Goal: Find contact information: Find contact information

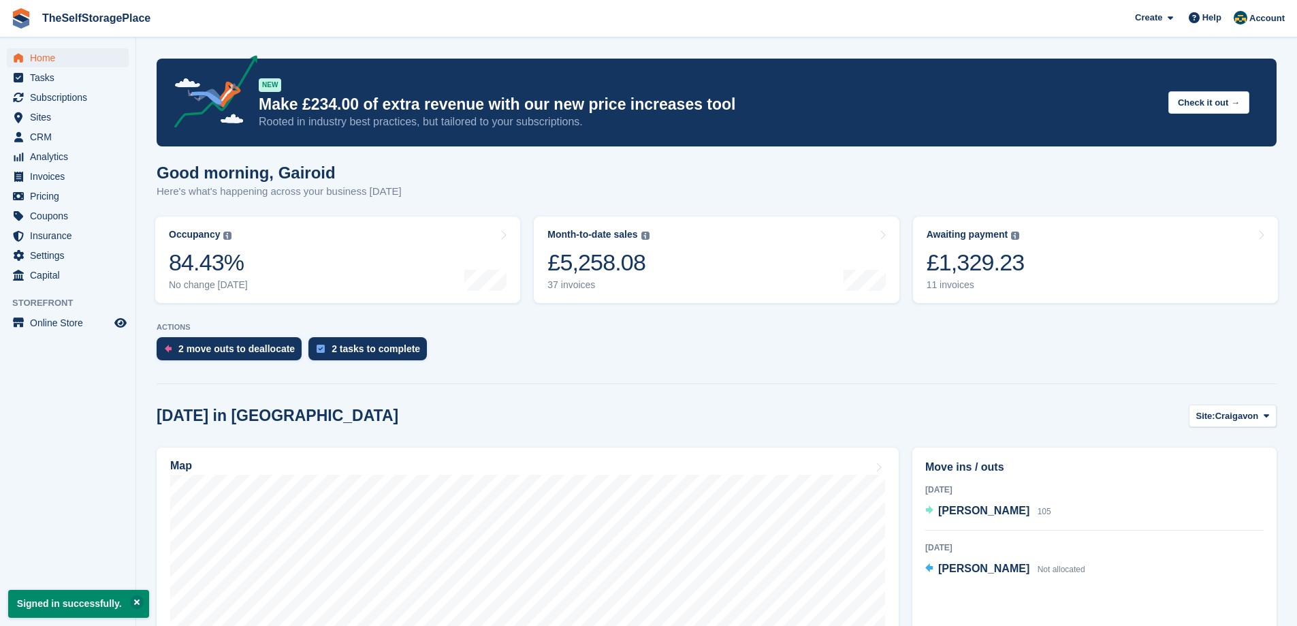
click at [59, 107] on ul "Subscriptions Subscriptions" at bounding box center [67, 98] width 135 height 20
click at [57, 110] on span "Sites" at bounding box center [71, 117] width 82 height 19
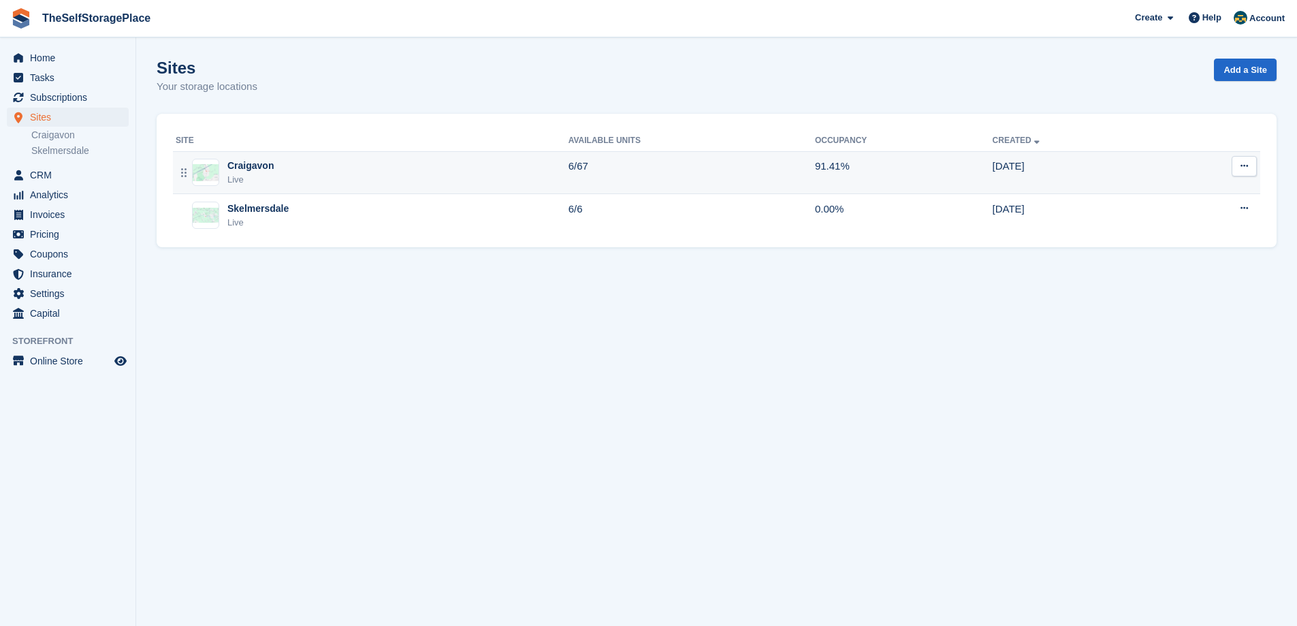
click at [310, 188] on td "Craigavon Live" at bounding box center [371, 172] width 396 height 43
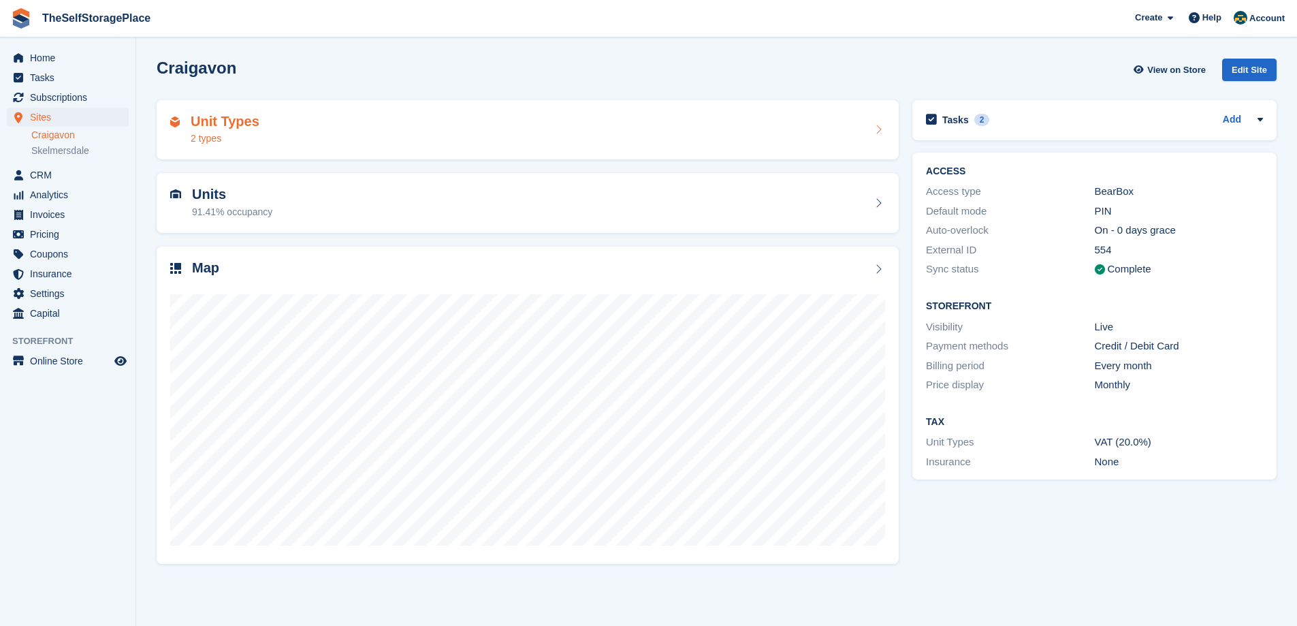
click at [258, 144] on div "Unit Types 2 types" at bounding box center [527, 130] width 715 height 33
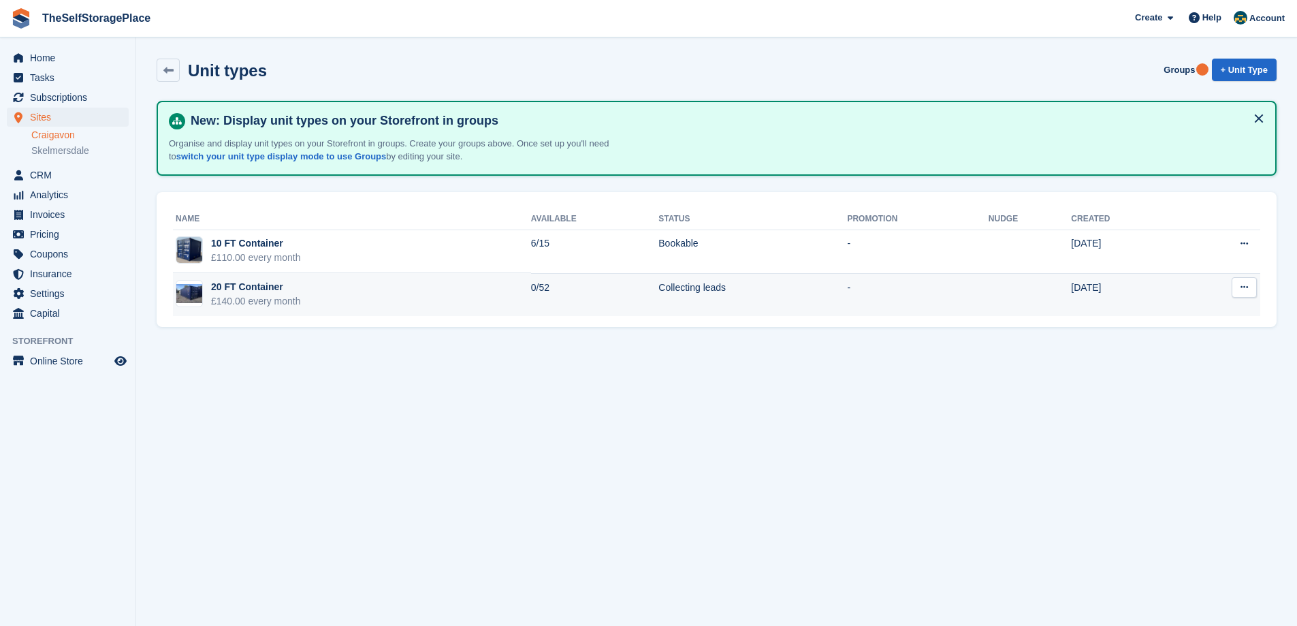
click at [283, 297] on div "£140.00 every month" at bounding box center [256, 301] width 90 height 14
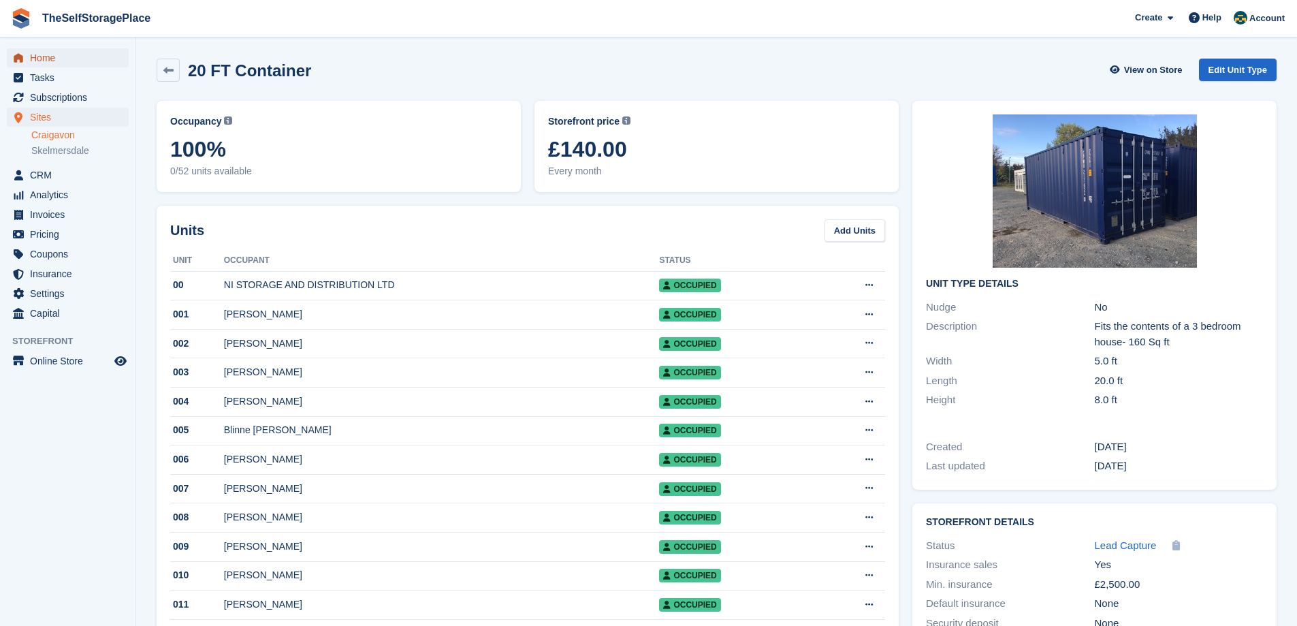
click at [76, 66] on span "Home" at bounding box center [71, 57] width 82 height 19
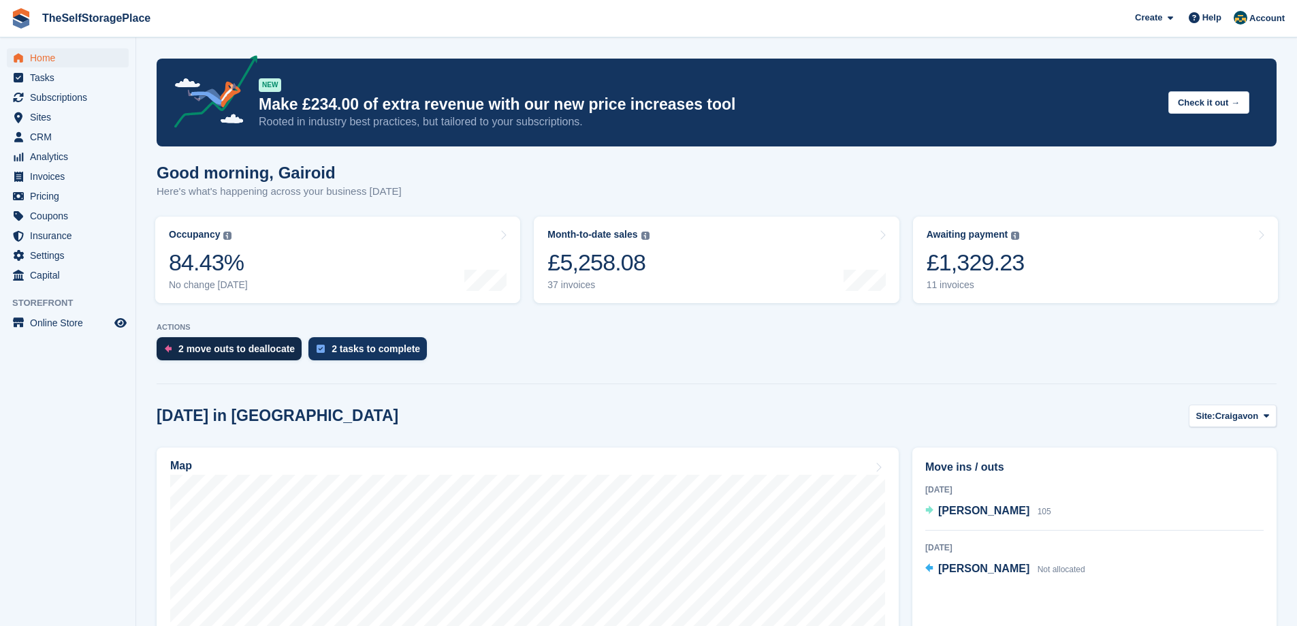
click at [267, 345] on div "2 move outs to deallocate" at bounding box center [236, 348] width 116 height 11
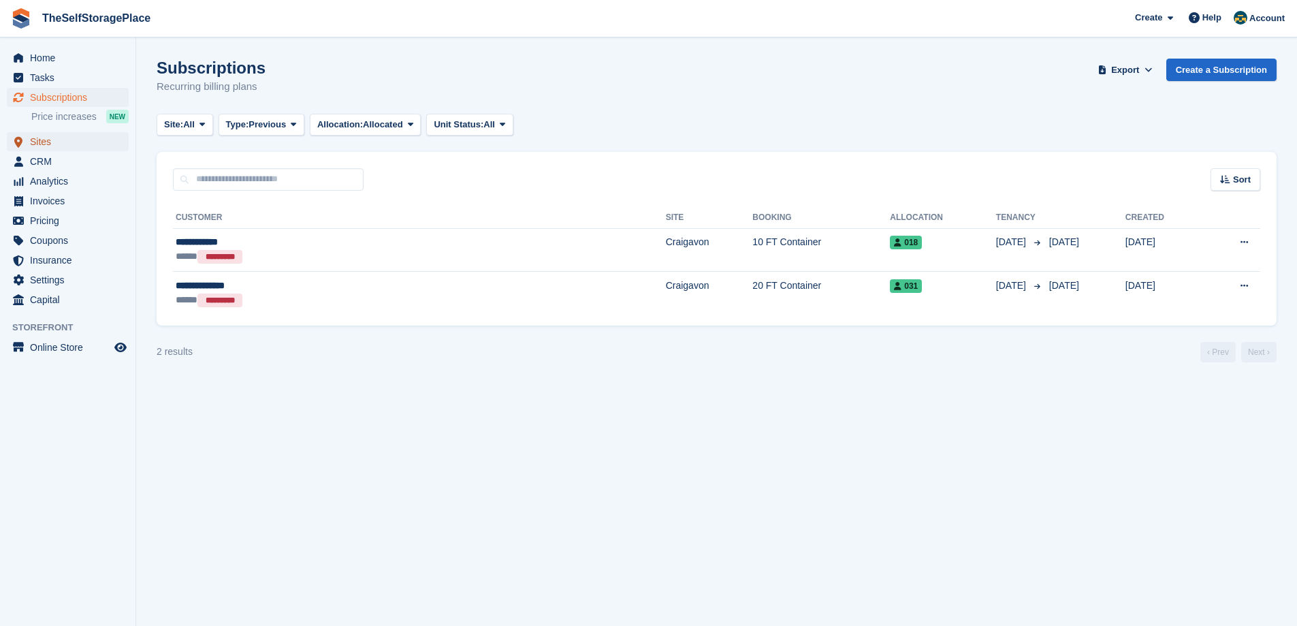
click at [81, 145] on span "Sites" at bounding box center [71, 141] width 82 height 19
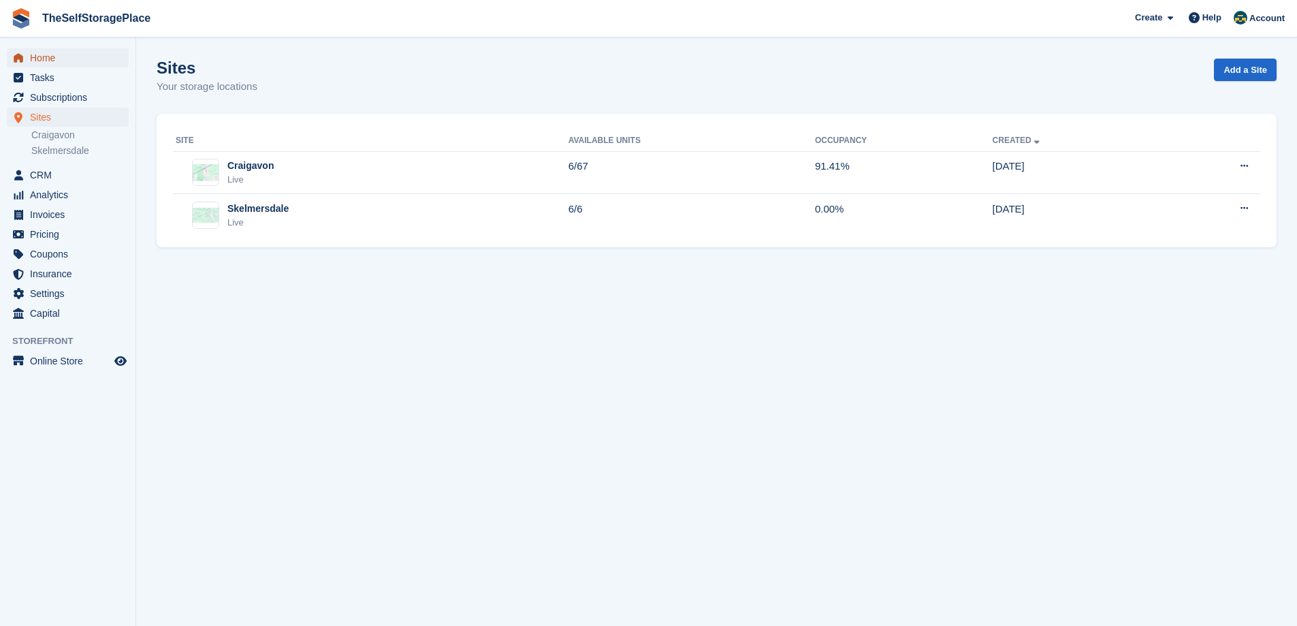
click at [46, 59] on span "Home" at bounding box center [71, 57] width 82 height 19
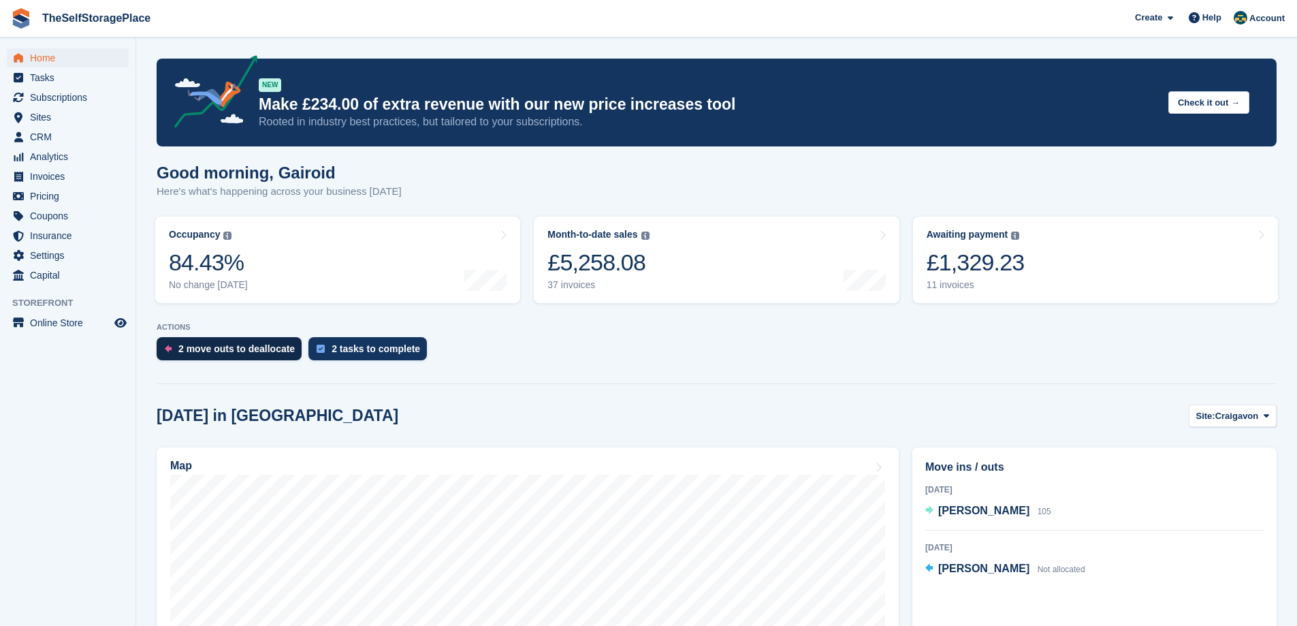
click at [231, 348] on div "2 move outs to deallocate" at bounding box center [236, 348] width 116 height 11
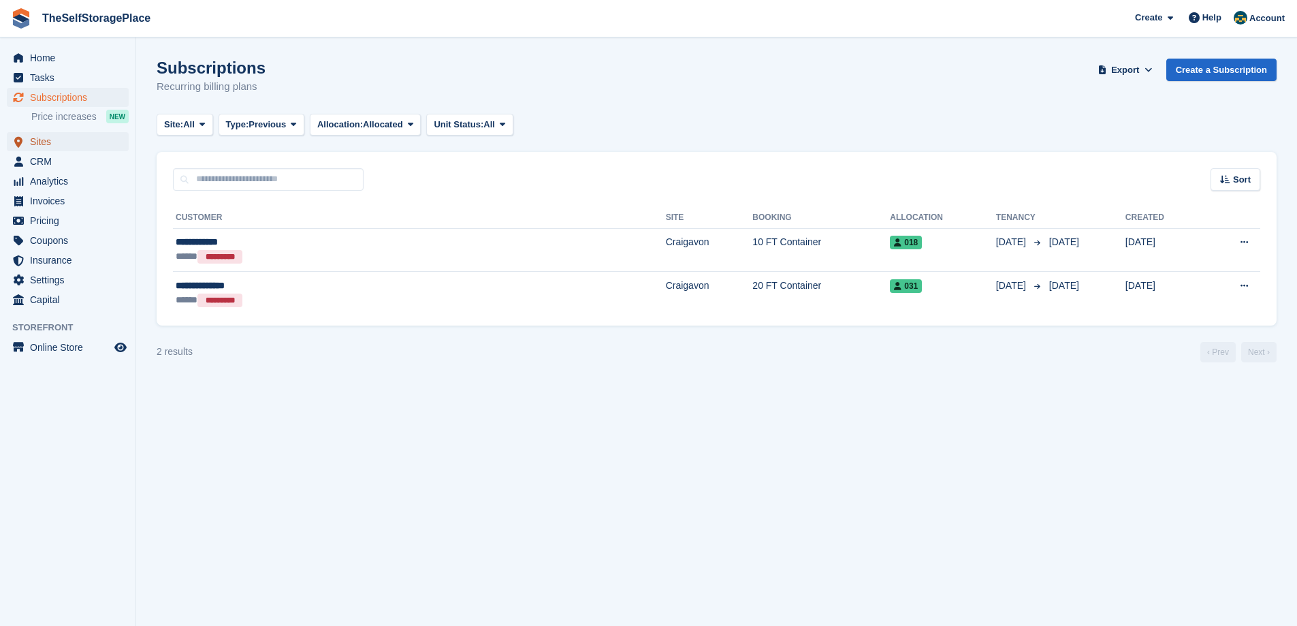
click at [44, 144] on span "Sites" at bounding box center [71, 141] width 82 height 19
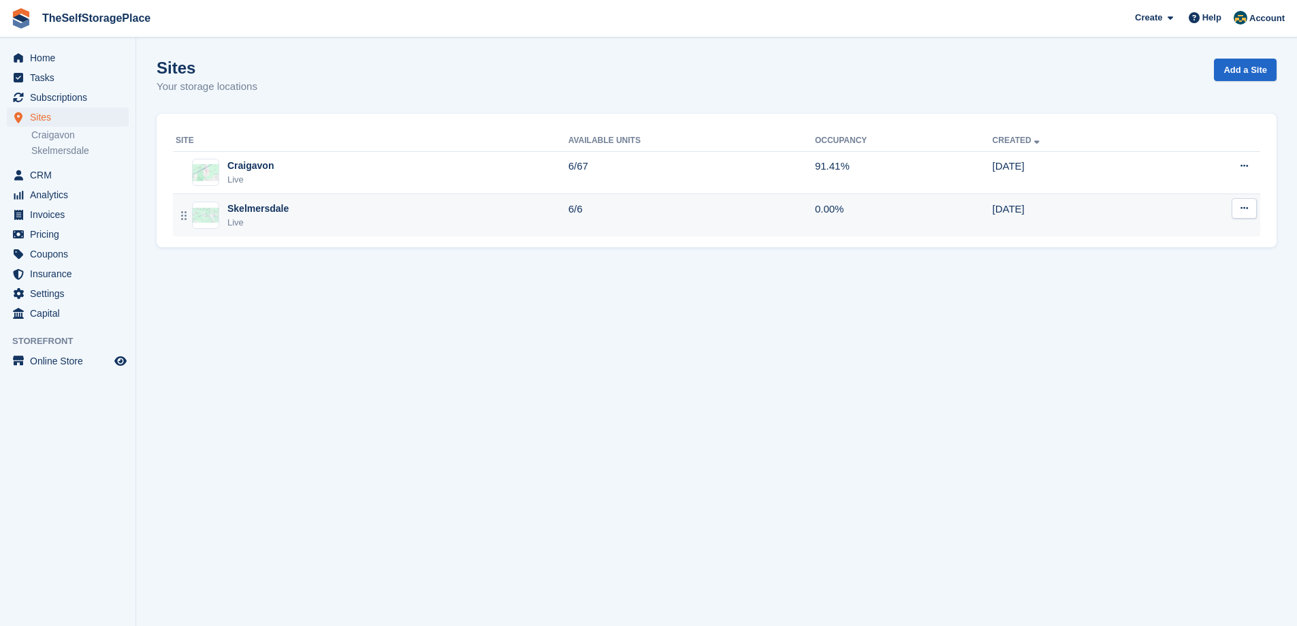
click at [310, 212] on div "Skelmersdale Live" at bounding box center [372, 216] width 393 height 28
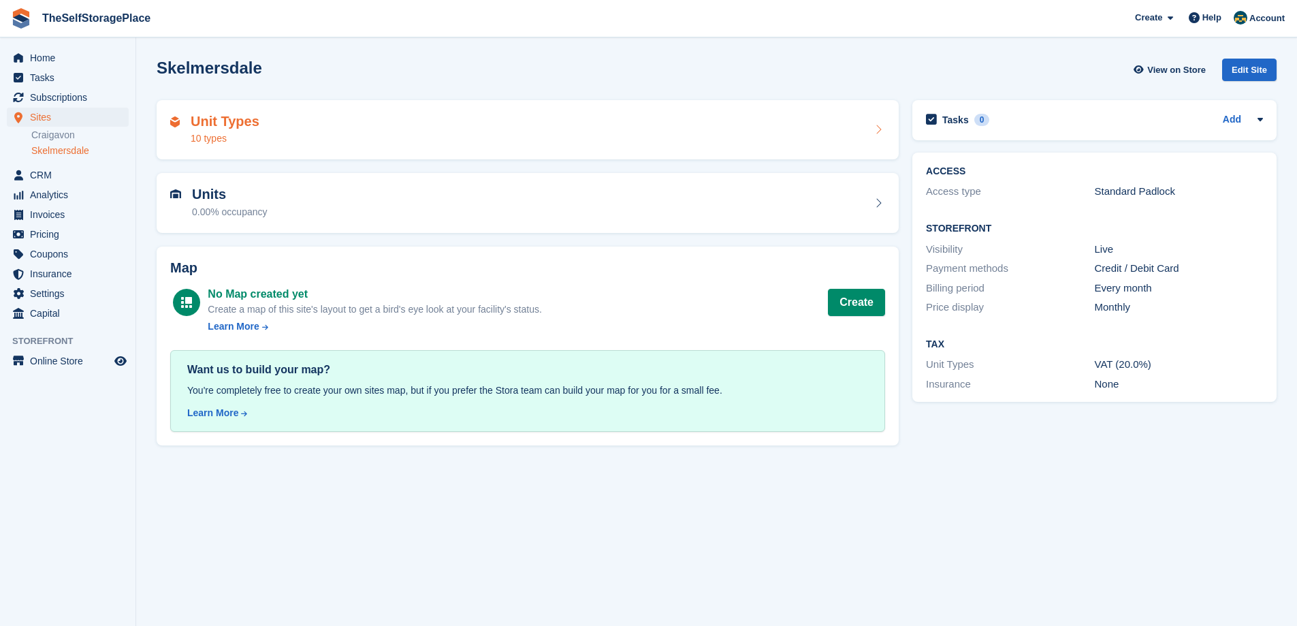
click at [304, 137] on div "Unit Types 10 types" at bounding box center [527, 130] width 715 height 33
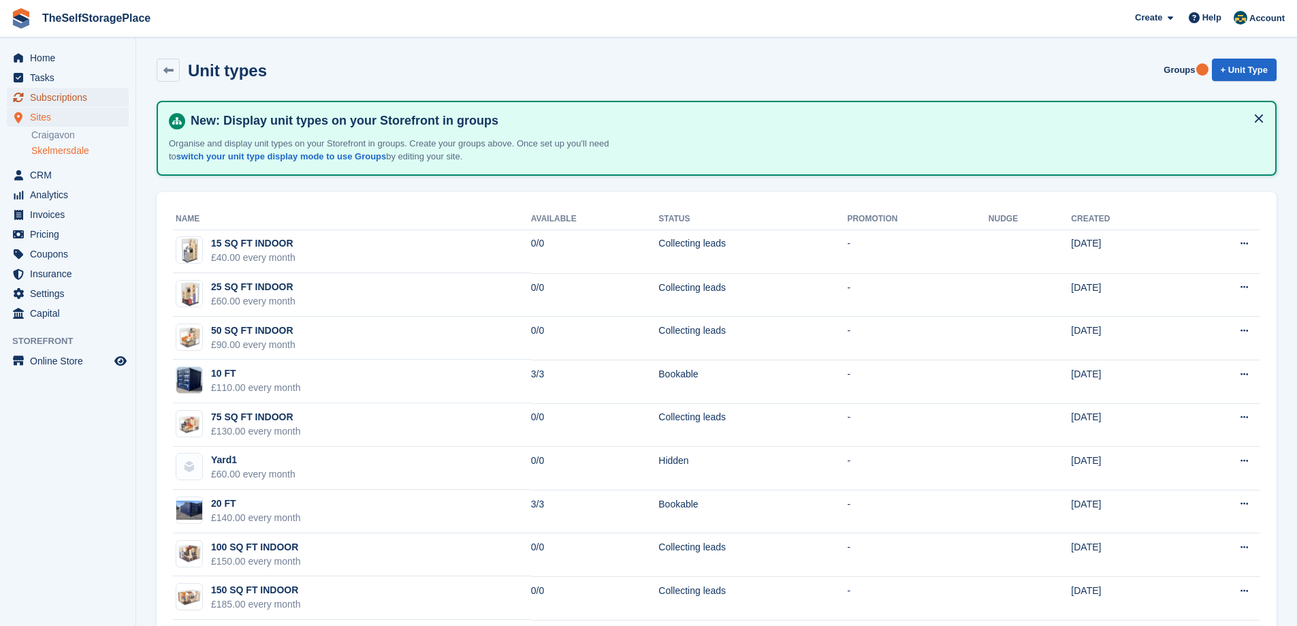
click at [65, 97] on span "Subscriptions" at bounding box center [71, 97] width 82 height 19
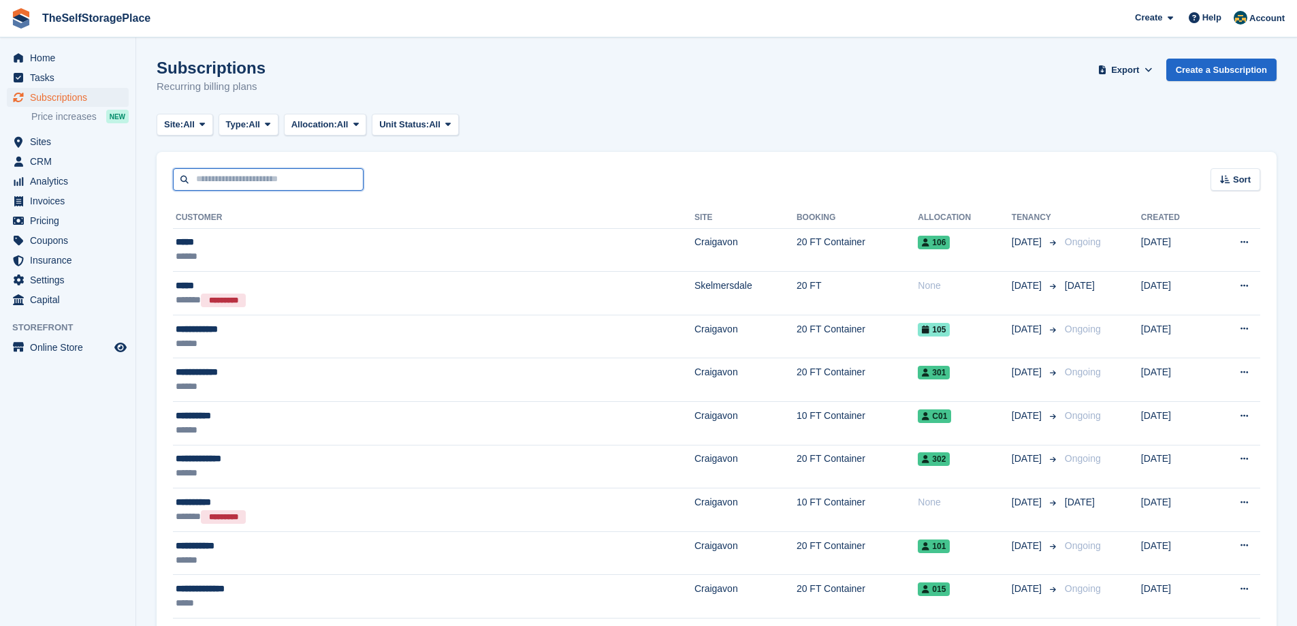
click at [260, 180] on input "text" at bounding box center [268, 179] width 191 height 22
type input "********"
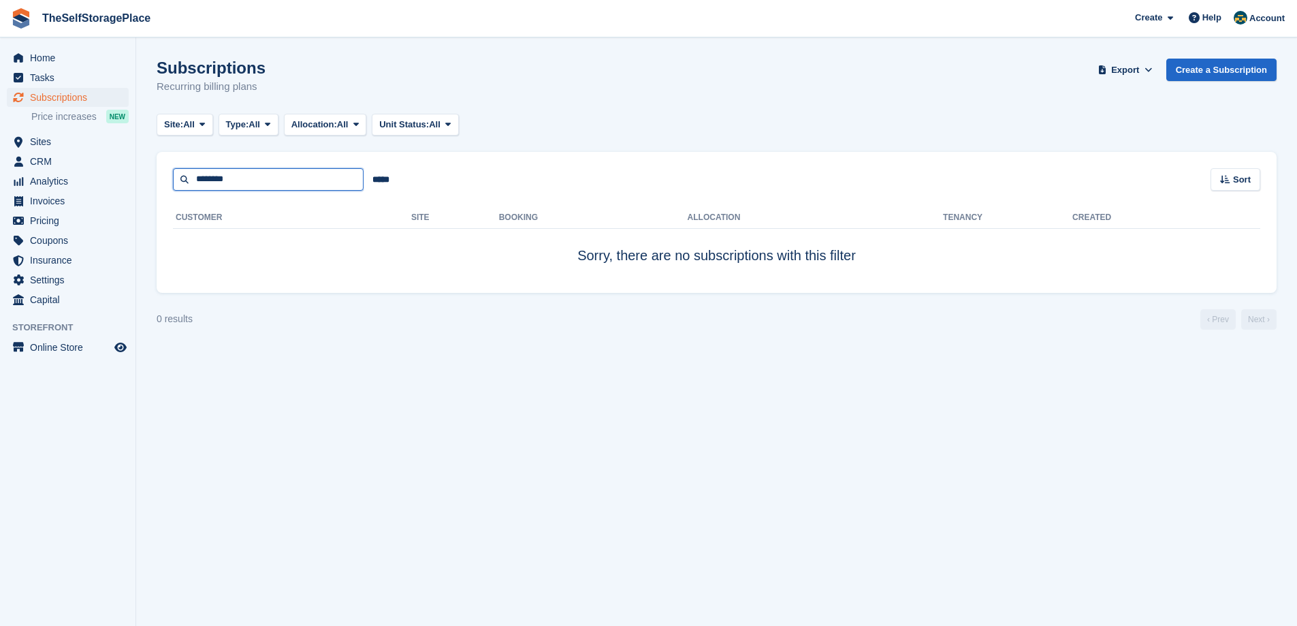
click at [260, 180] on input "********" at bounding box center [268, 179] width 191 height 22
drag, startPoint x: 260, startPoint y: 180, endPoint x: 149, endPoint y: 182, distance: 111.0
click at [149, 182] on section "Subscriptions Recurring billing plans Export Export Subscriptions Export a CSV …" at bounding box center [716, 313] width 1161 height 626
type input "****"
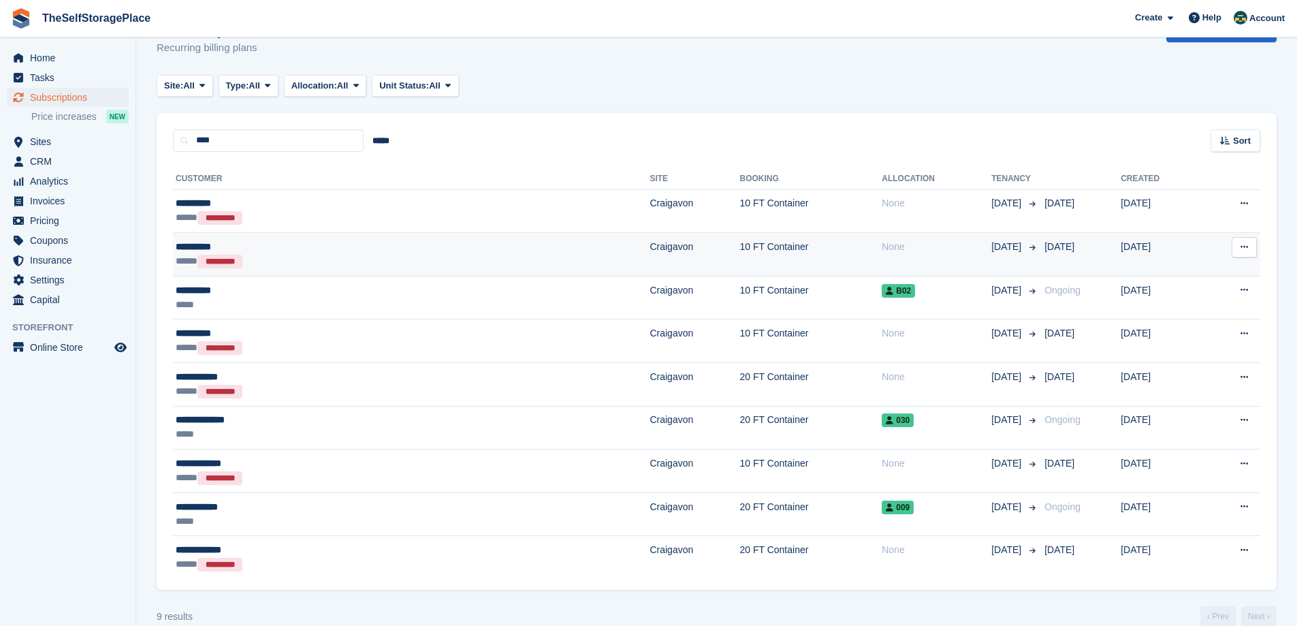
scroll to position [60, 0]
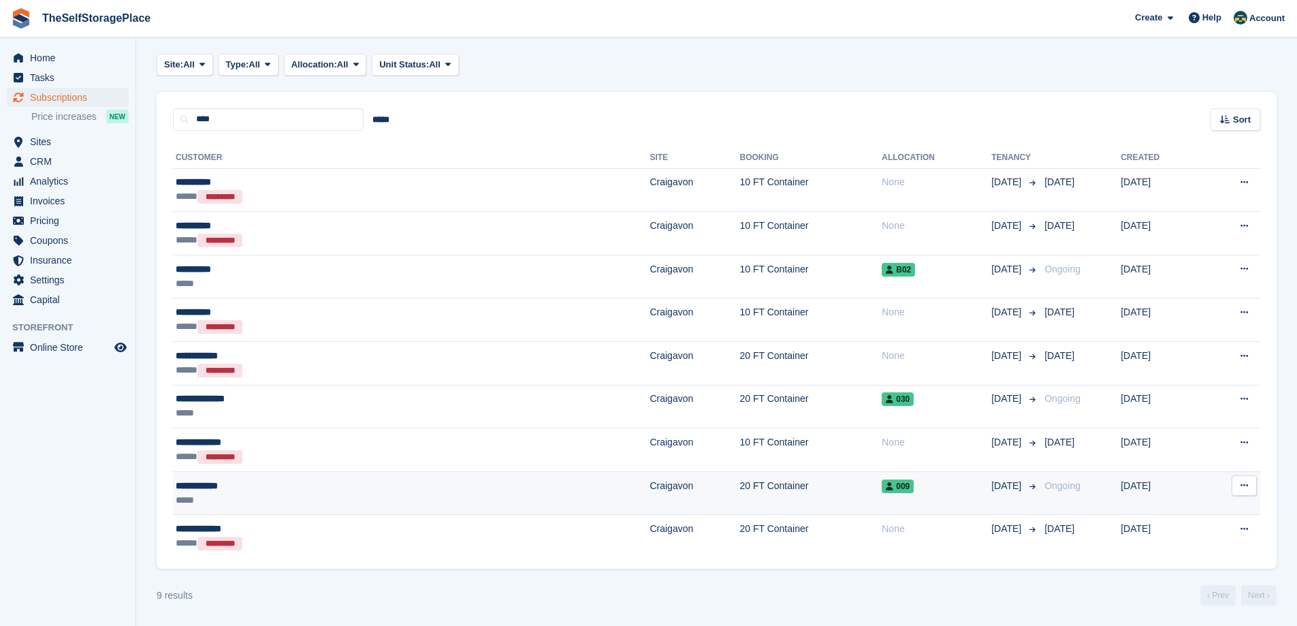
click at [274, 479] on div "**********" at bounding box center [290, 486] width 228 height 14
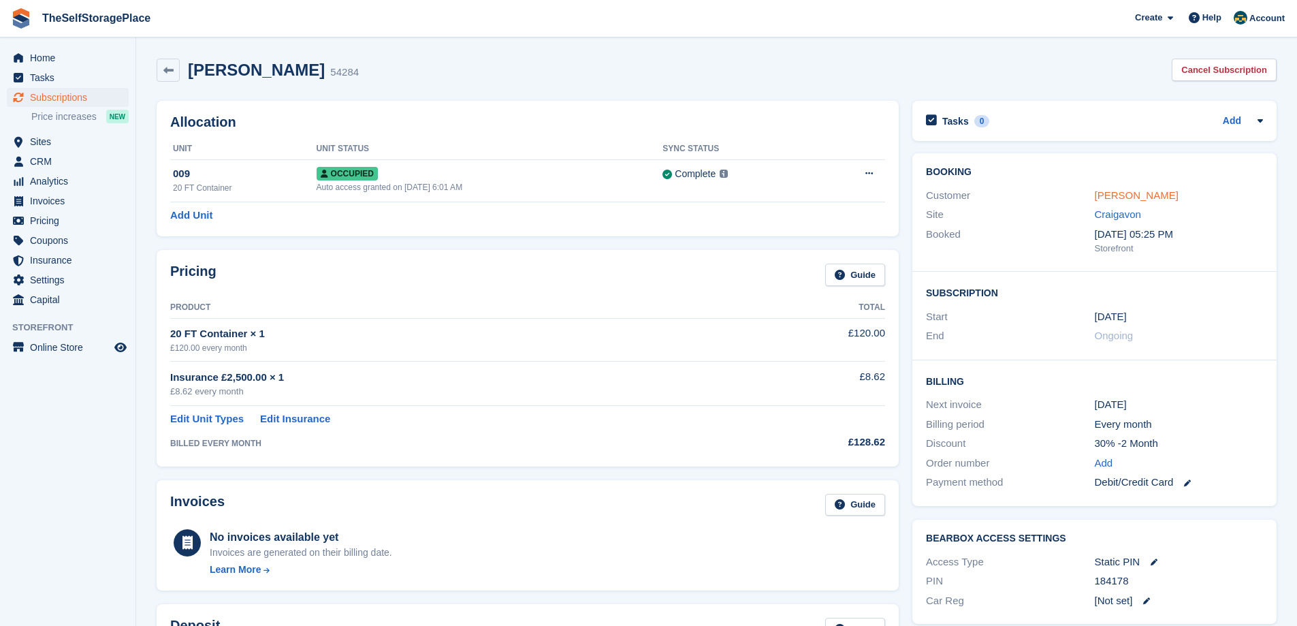
click at [1131, 196] on link "[PERSON_NAME]" at bounding box center [1137, 195] width 84 height 12
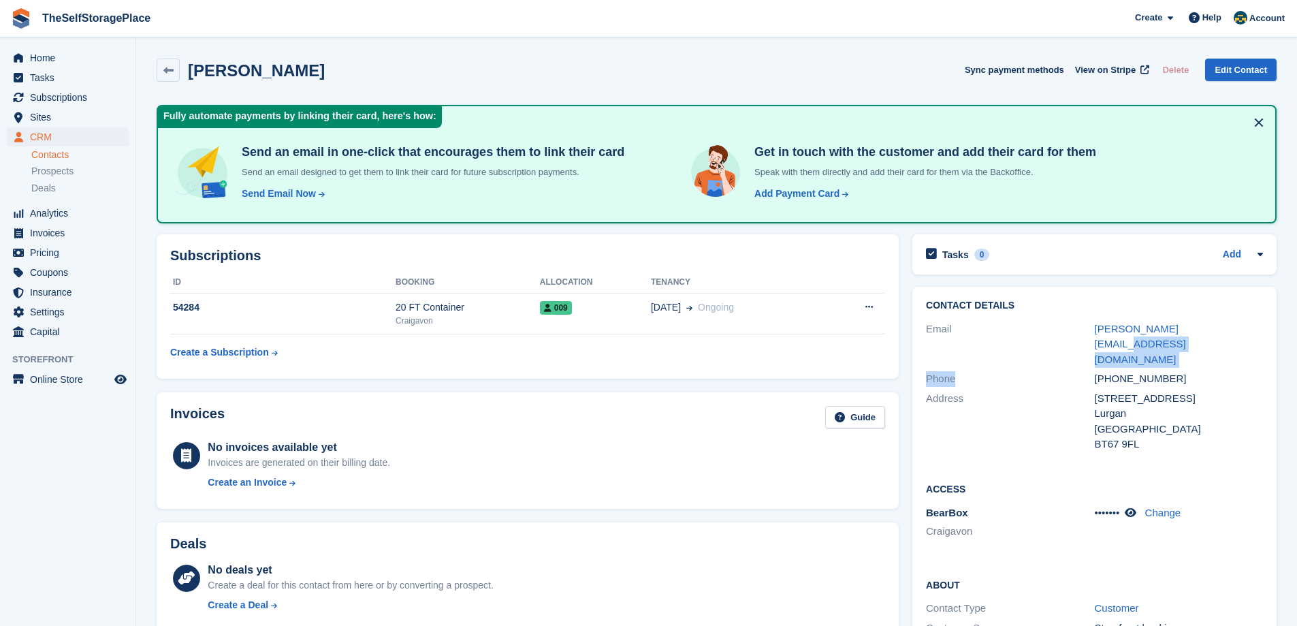
drag, startPoint x: 1087, startPoint y: 354, endPoint x: 1185, endPoint y: 338, distance: 99.3
click at [1191, 336] on div "Contact Details Email [PERSON_NAME][EMAIL_ADDRESS][DOMAIN_NAME] Phone [PHONE_NU…" at bounding box center [1094, 377] width 364 height 181
drag, startPoint x: 1174, startPoint y: 348, endPoint x: 1072, endPoint y: 347, distance: 102.1
click at [1072, 369] on div "Phone [PHONE_NUMBER]" at bounding box center [1094, 379] width 337 height 20
copy div "[PHONE_NUMBER]"
